Goal: Task Accomplishment & Management: Manage account settings

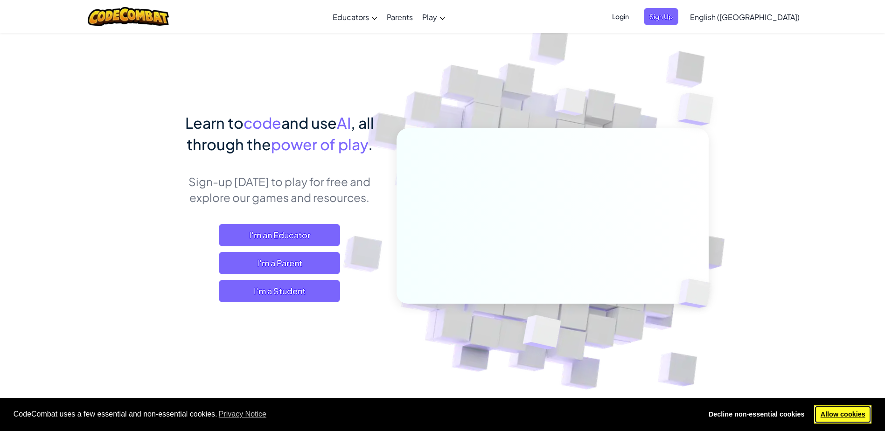
click at [856, 418] on link "Allow cookies" at bounding box center [842, 414] width 57 height 19
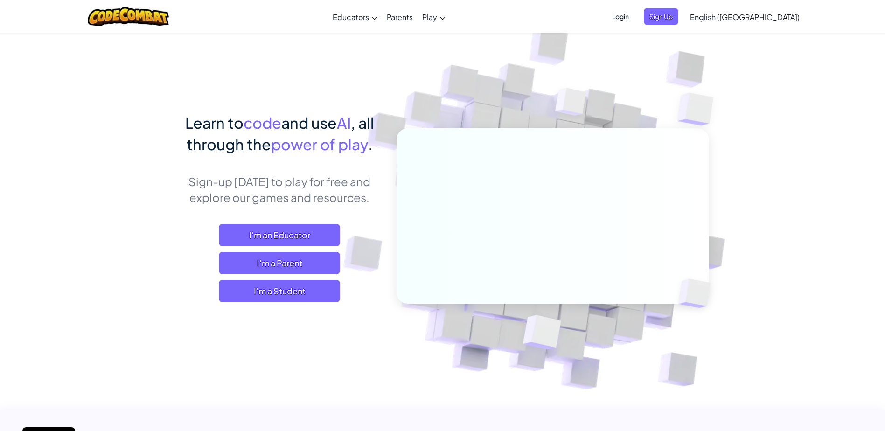
click at [634, 13] on span "Login" at bounding box center [620, 16] width 28 height 17
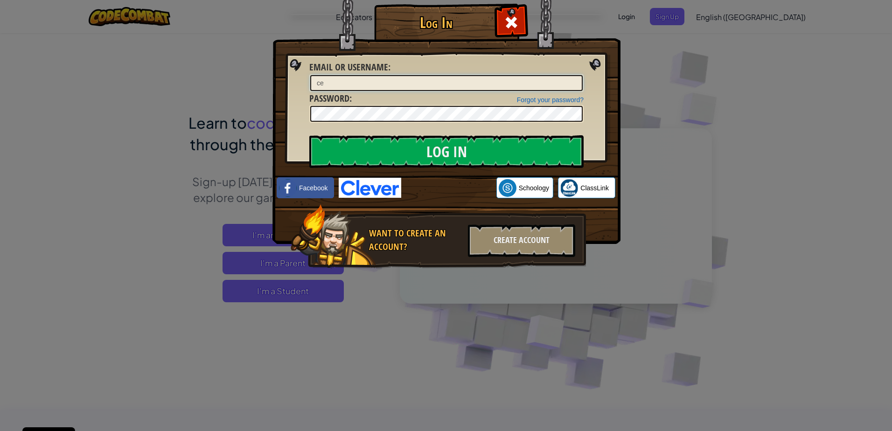
type input "c"
type input "e"
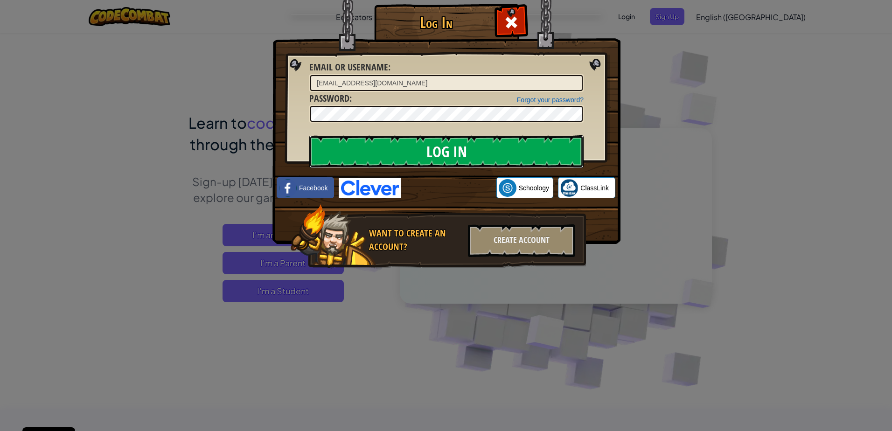
click at [543, 148] on input "Log In" at bounding box center [446, 151] width 274 height 33
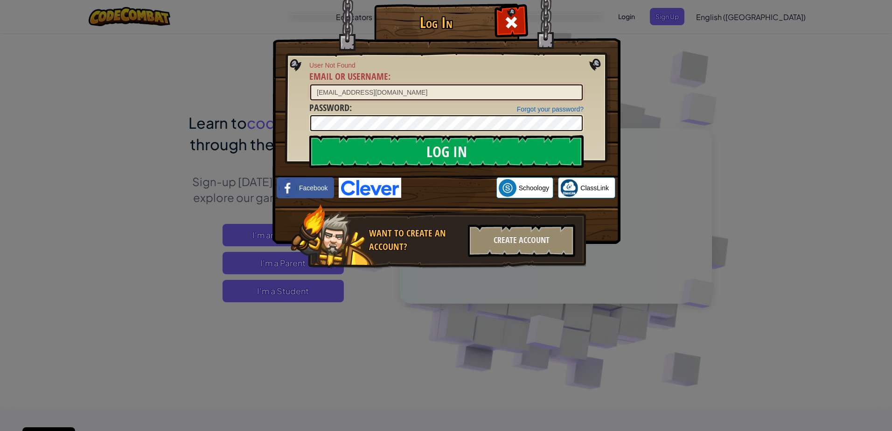
click at [534, 93] on input "[EMAIL_ADDRESS][DOMAIN_NAME]" at bounding box center [446, 92] width 272 height 16
click at [425, 149] on input "Log In" at bounding box center [446, 151] width 274 height 33
click at [433, 95] on input "[EMAIL_ADDRESS][DOMAIN_NAME]" at bounding box center [446, 92] width 272 height 16
click at [418, 96] on input "[EMAIL_ADDRESS][DOMAIN_NAME]" at bounding box center [446, 92] width 272 height 16
type input "c"
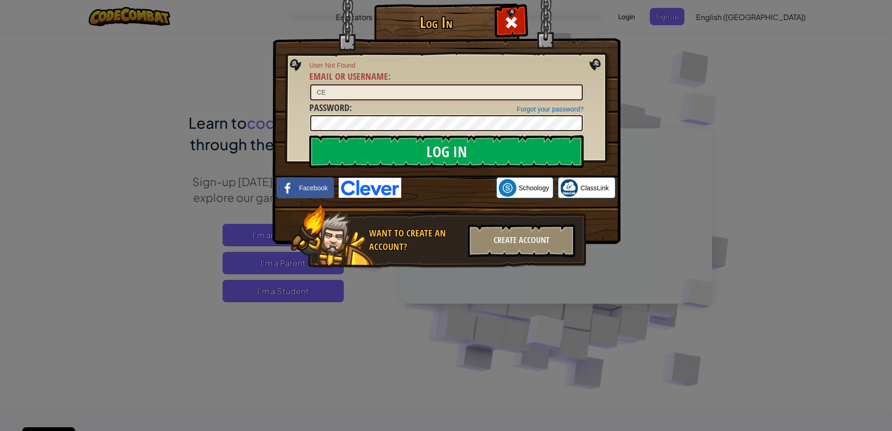
type input "C"
type input "[EMAIL_ADDRESS][DOMAIN_NAME]"
click at [563, 134] on img at bounding box center [446, 107] width 348 height 271
click at [571, 108] on link "Forgot your password?" at bounding box center [550, 108] width 67 height 7
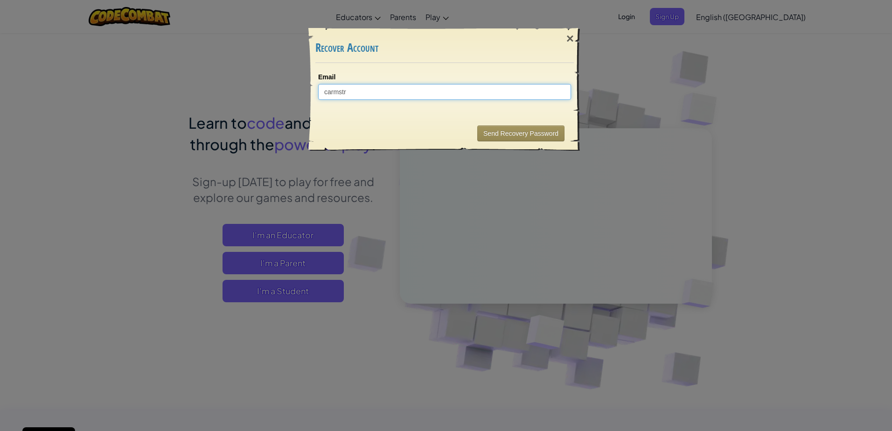
type input "[EMAIL_ADDRESS][DOMAIN_NAME]"
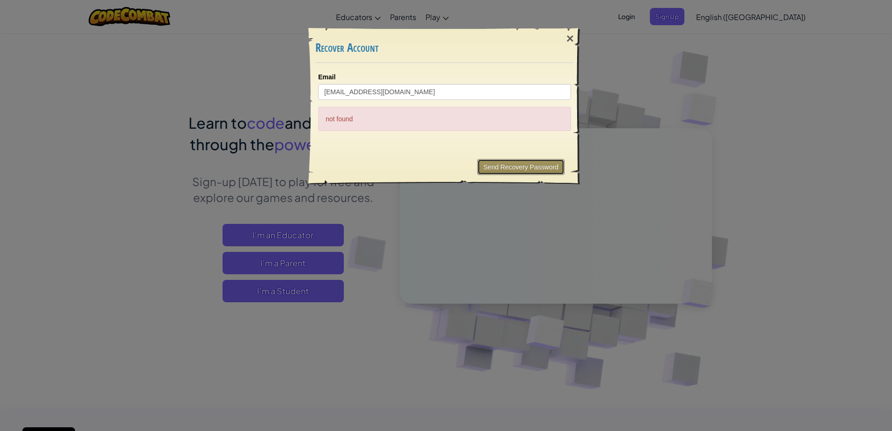
click at [509, 161] on button "Send Recovery Password" at bounding box center [520, 167] width 87 height 16
click at [569, 35] on div "×" at bounding box center [569, 38] width 21 height 27
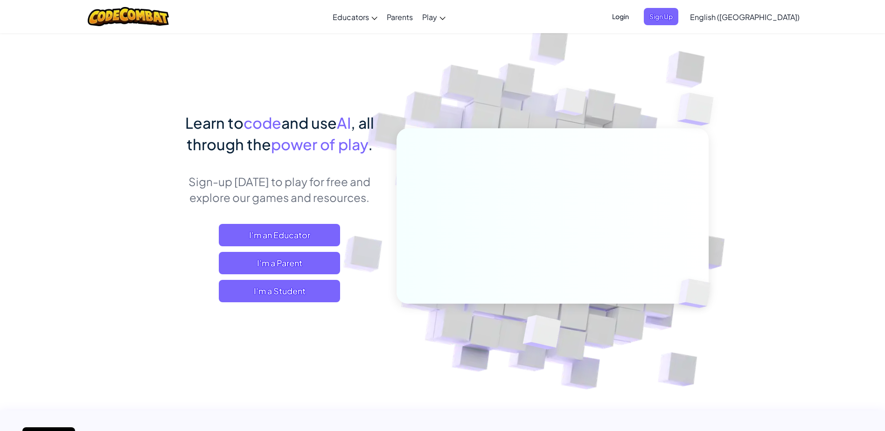
click at [634, 15] on span "Login" at bounding box center [620, 16] width 28 height 17
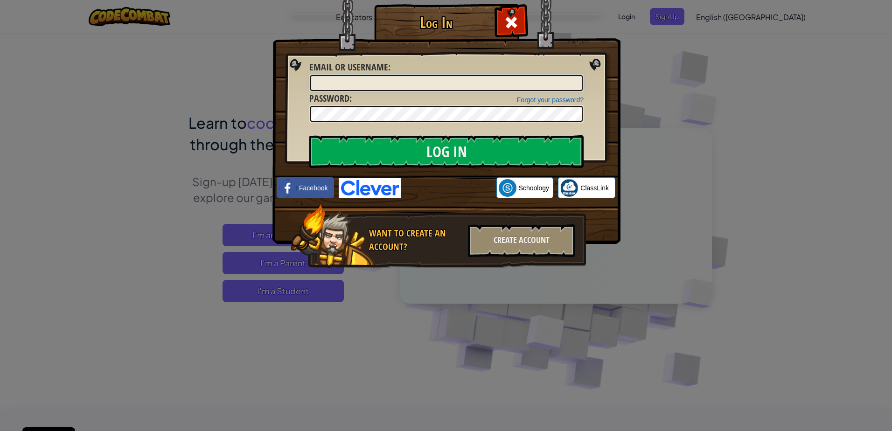
type input "[EMAIL_ADDRESS][DOMAIN_NAME]"
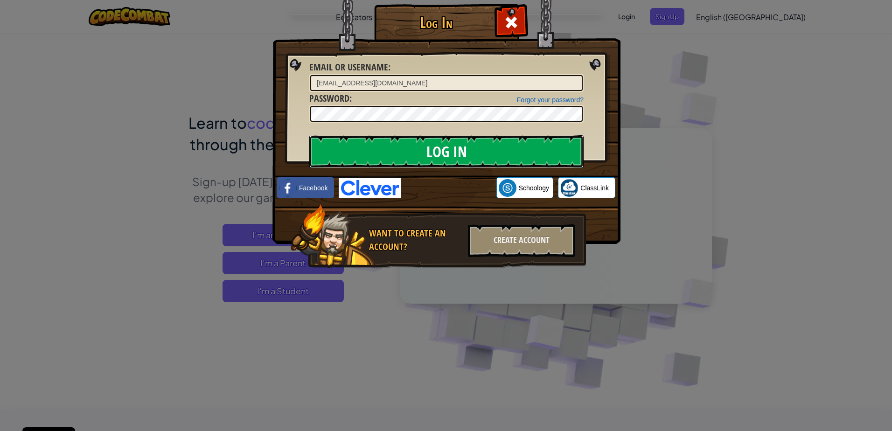
click at [569, 143] on input "Log In" at bounding box center [446, 151] width 274 height 33
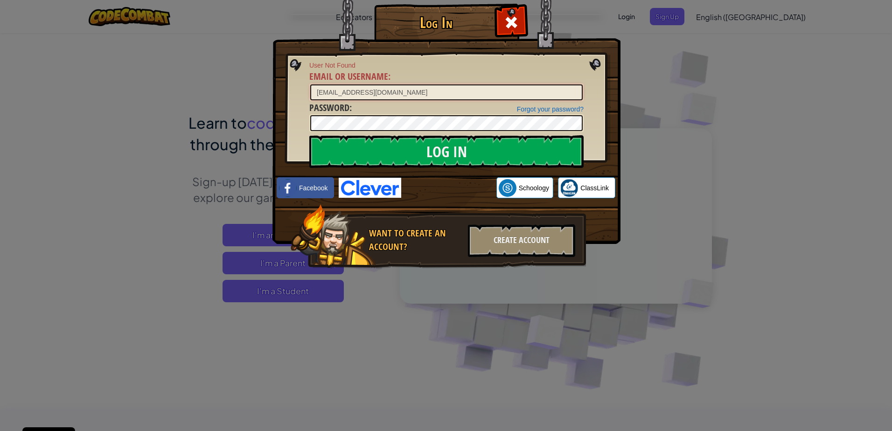
click at [526, 95] on input "[EMAIL_ADDRESS][DOMAIN_NAME]" at bounding box center [446, 92] width 272 height 16
click at [461, 154] on input "Log In" at bounding box center [446, 151] width 274 height 33
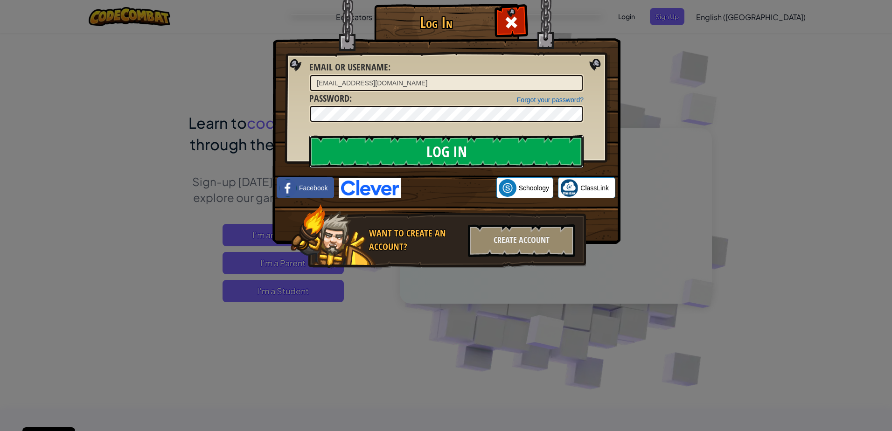
click at [461, 154] on input "Log In" at bounding box center [446, 151] width 274 height 33
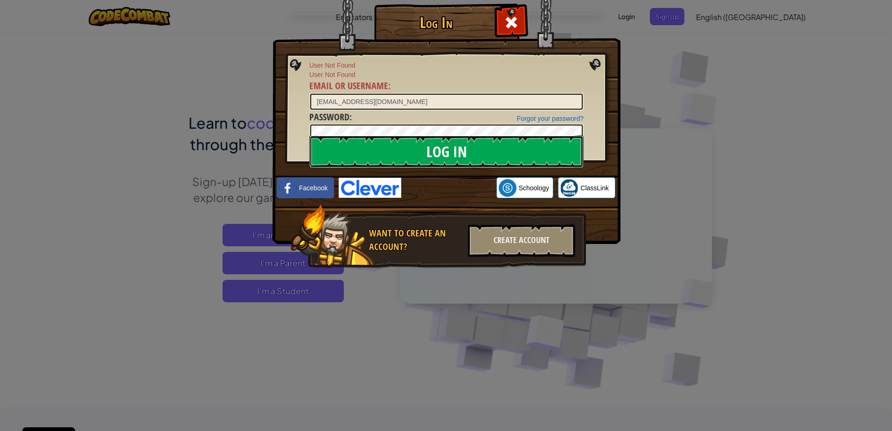
click at [461, 154] on input "Log In" at bounding box center [446, 151] width 274 height 33
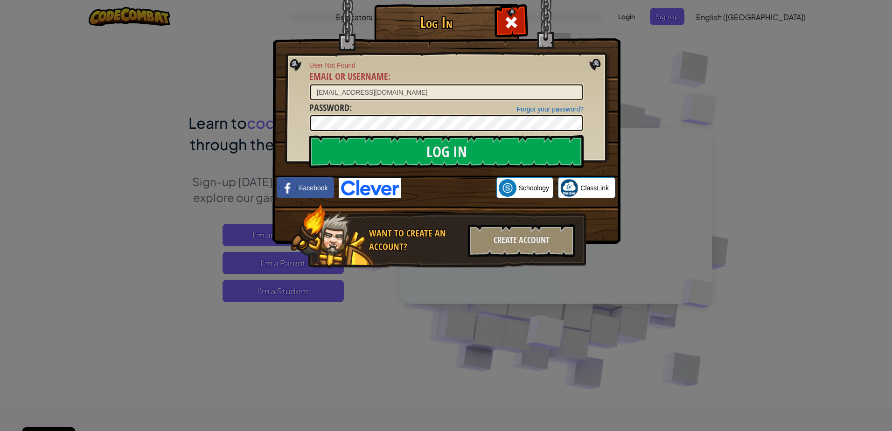
click at [807, 346] on div "Log In User Not Found Email or Username : [EMAIL_ADDRESS][DOMAIN_NAME] Forgot y…" at bounding box center [446, 215] width 892 height 431
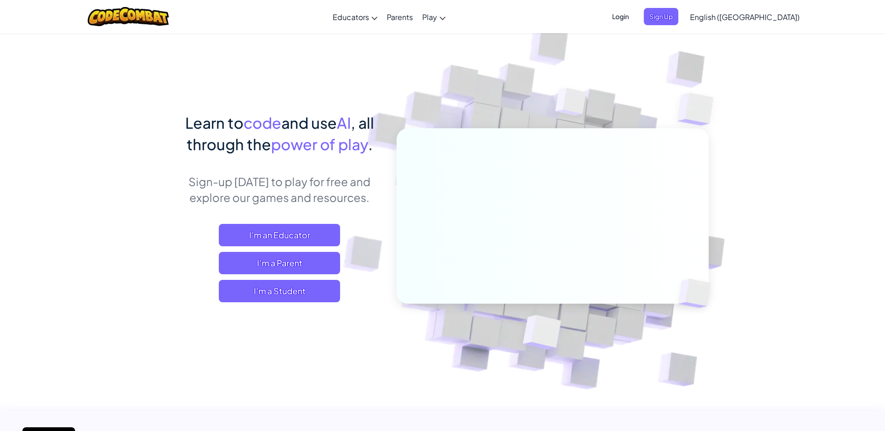
click at [634, 17] on span "Login" at bounding box center [620, 16] width 28 height 17
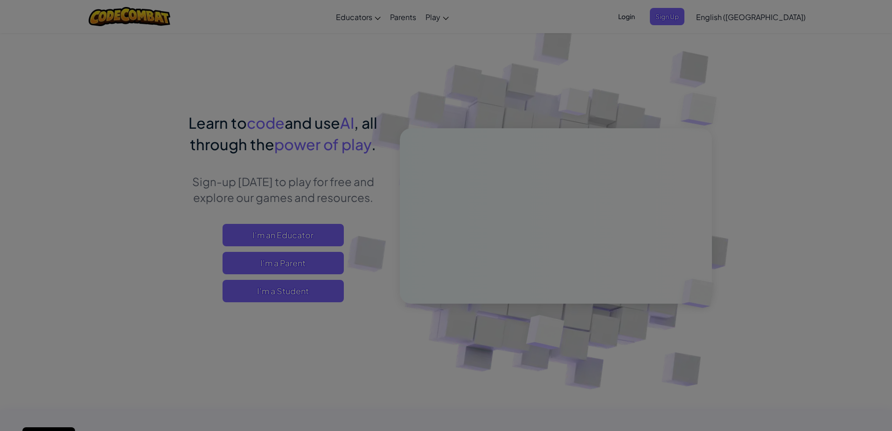
type input "[EMAIL_ADDRESS][DOMAIN_NAME]"
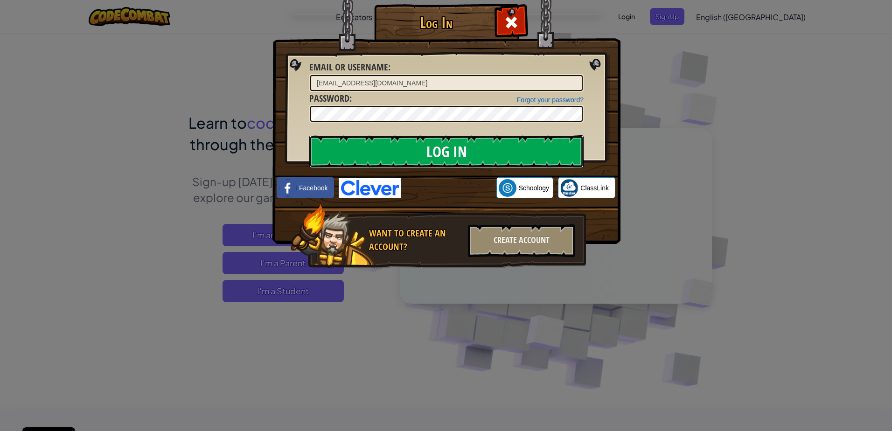
click at [518, 143] on input "Log In" at bounding box center [446, 151] width 274 height 33
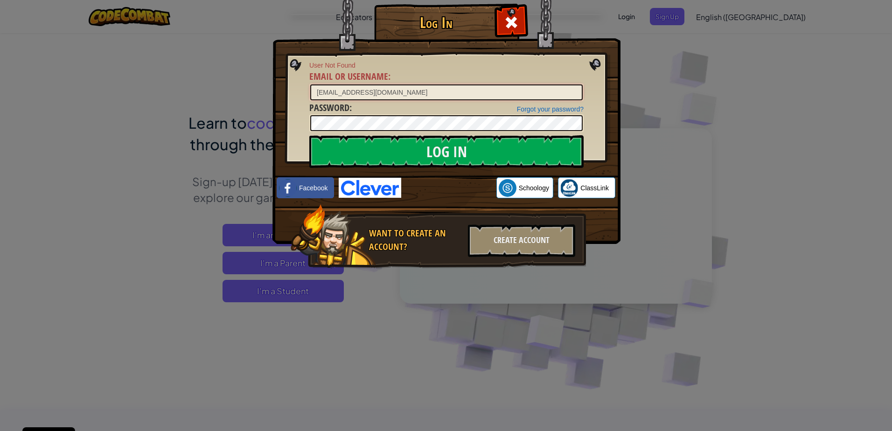
click at [480, 95] on input "[EMAIL_ADDRESS][DOMAIN_NAME]" at bounding box center [446, 92] width 272 height 16
